Goal: Task Accomplishment & Management: Complete application form

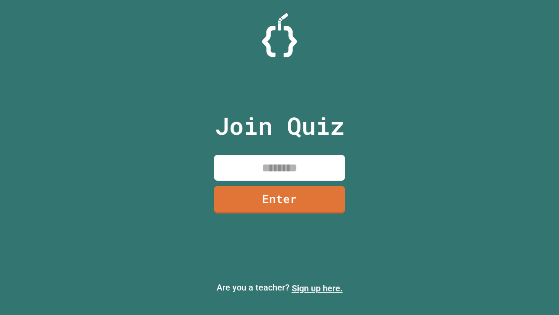
click at [317, 288] on link "Sign up here." at bounding box center [317, 288] width 51 height 10
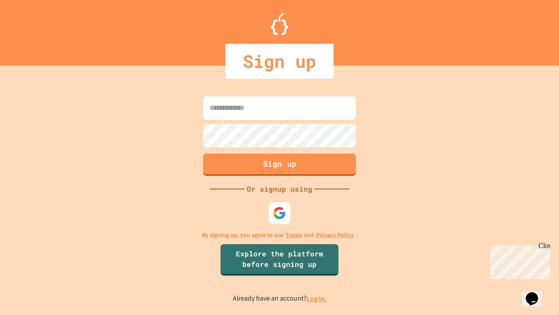
click at [317, 298] on link "Log in." at bounding box center [317, 298] width 20 height 9
